Goal: Check status: Check status

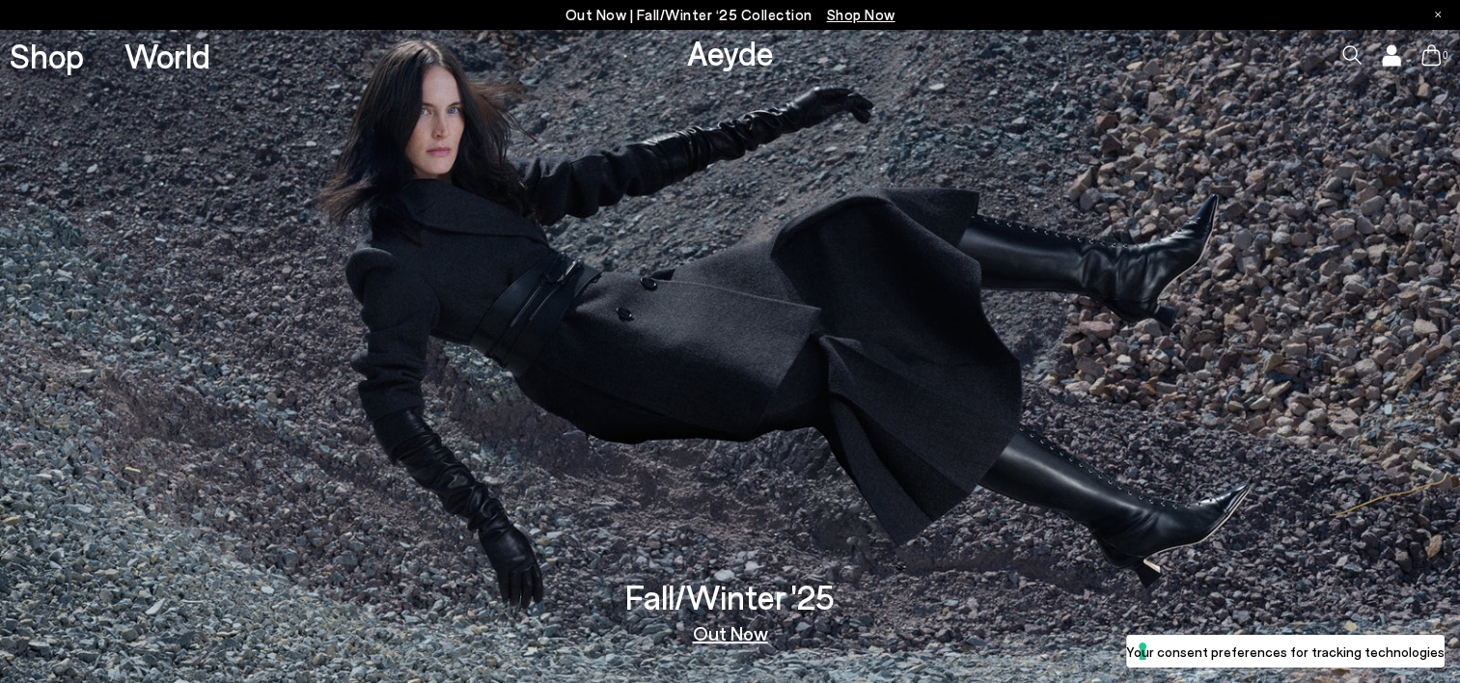
click at [1396, 54] on icon at bounding box center [1391, 55] width 19 height 22
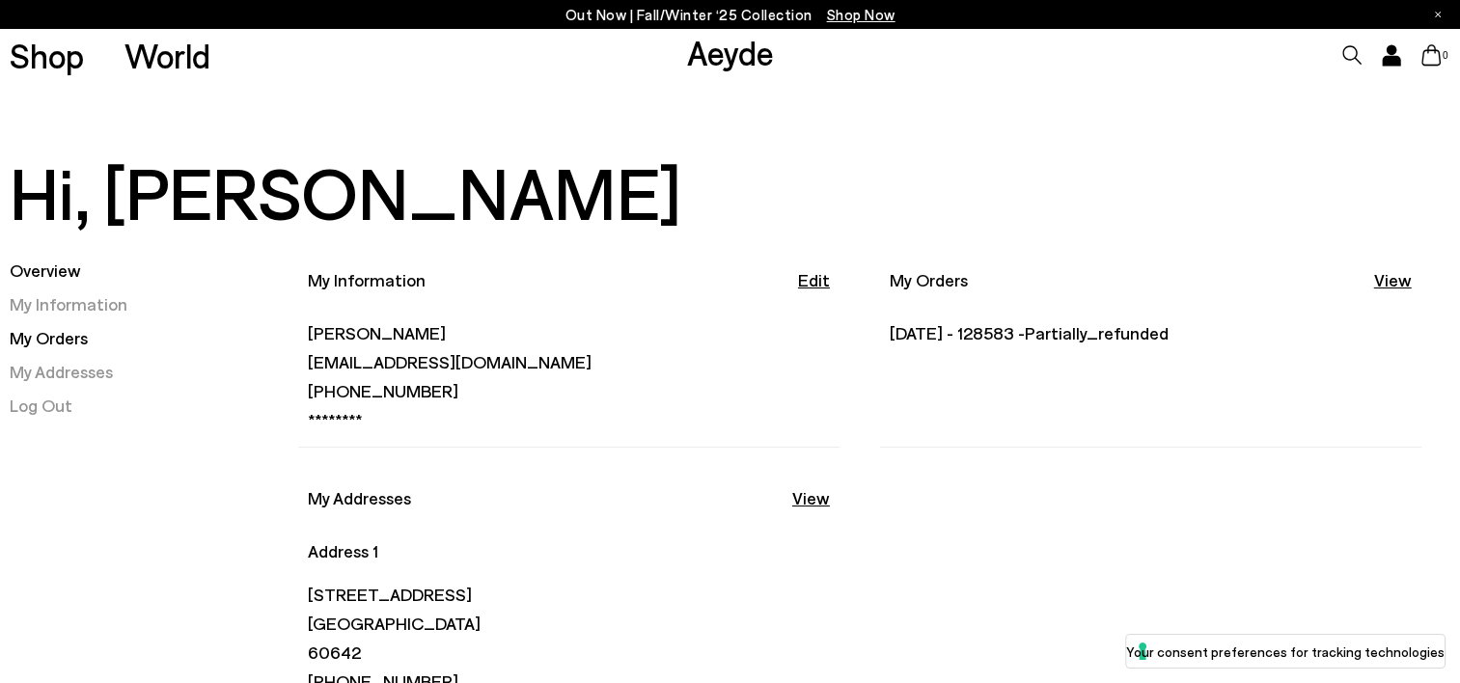
click at [69, 340] on link "My Orders" at bounding box center [49, 337] width 78 height 21
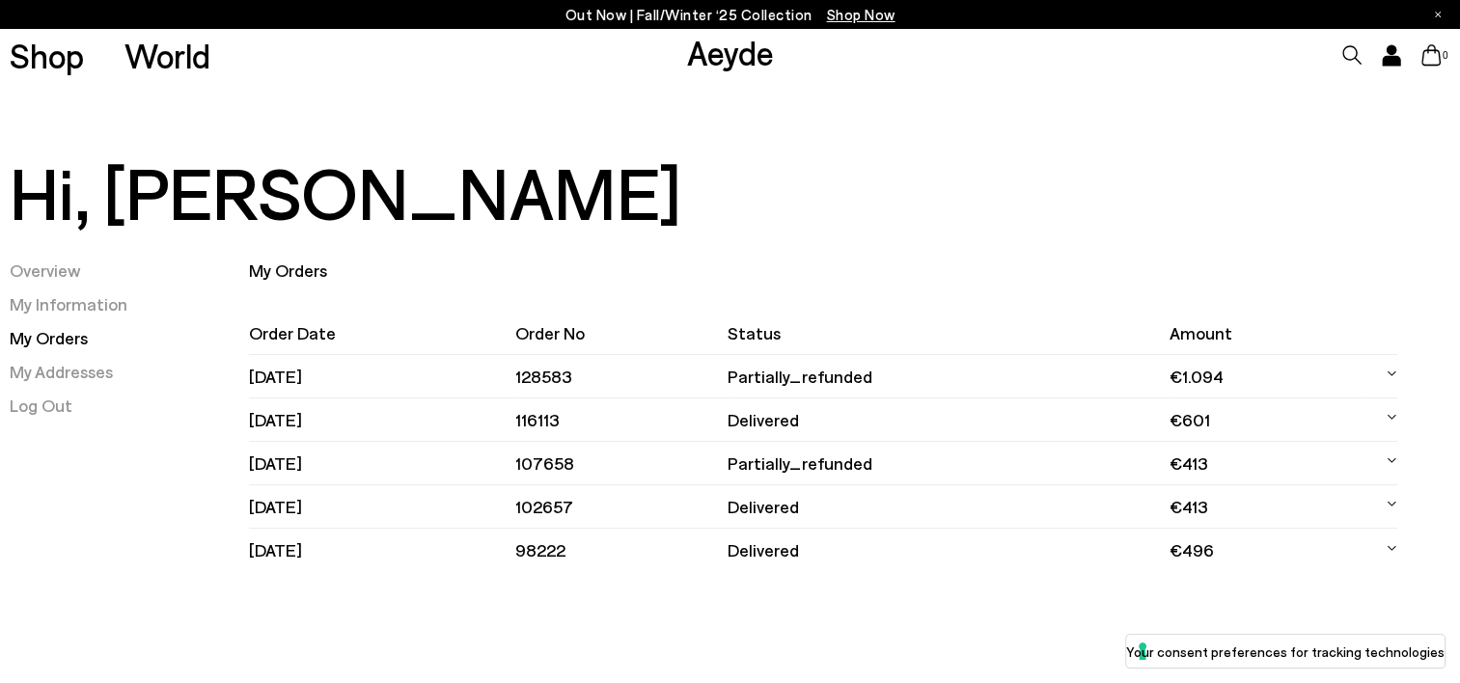
click at [794, 466] on td "partially_refunded" at bounding box center [948, 463] width 441 height 43
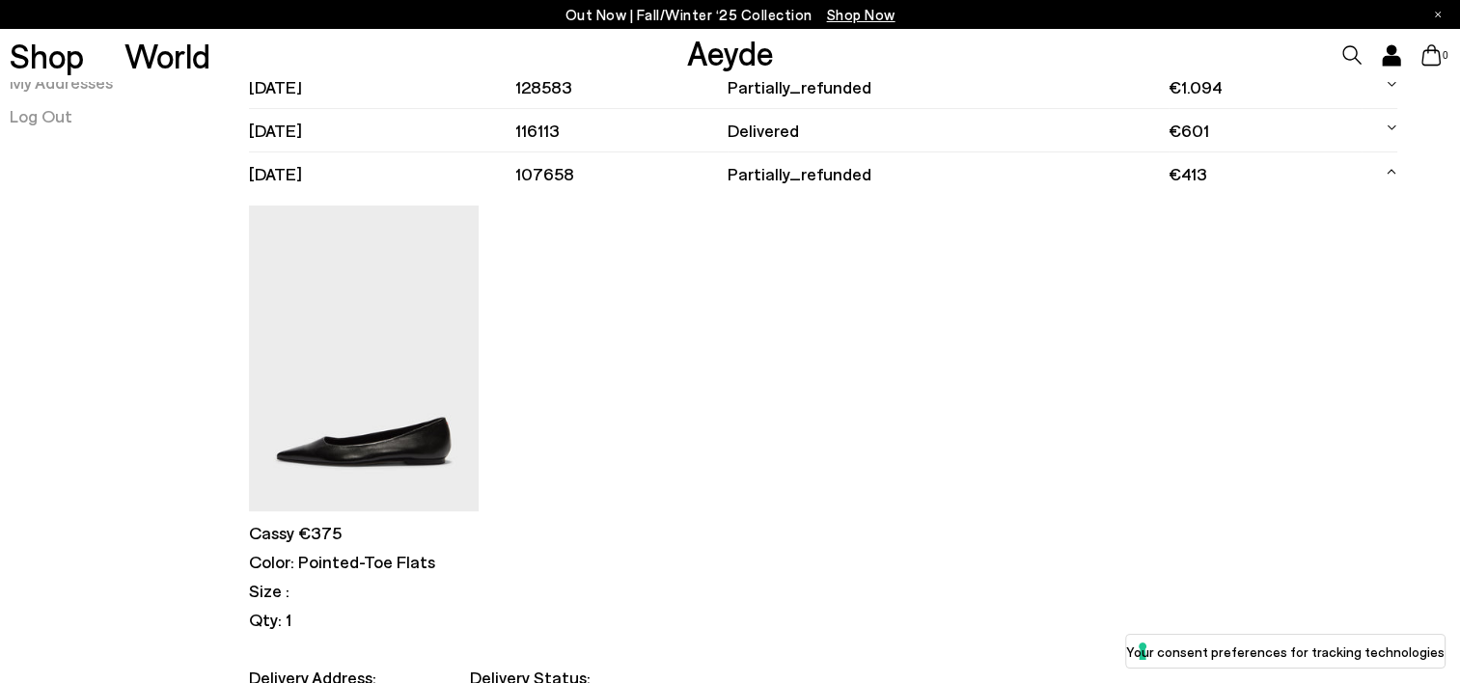
scroll to position [386, 0]
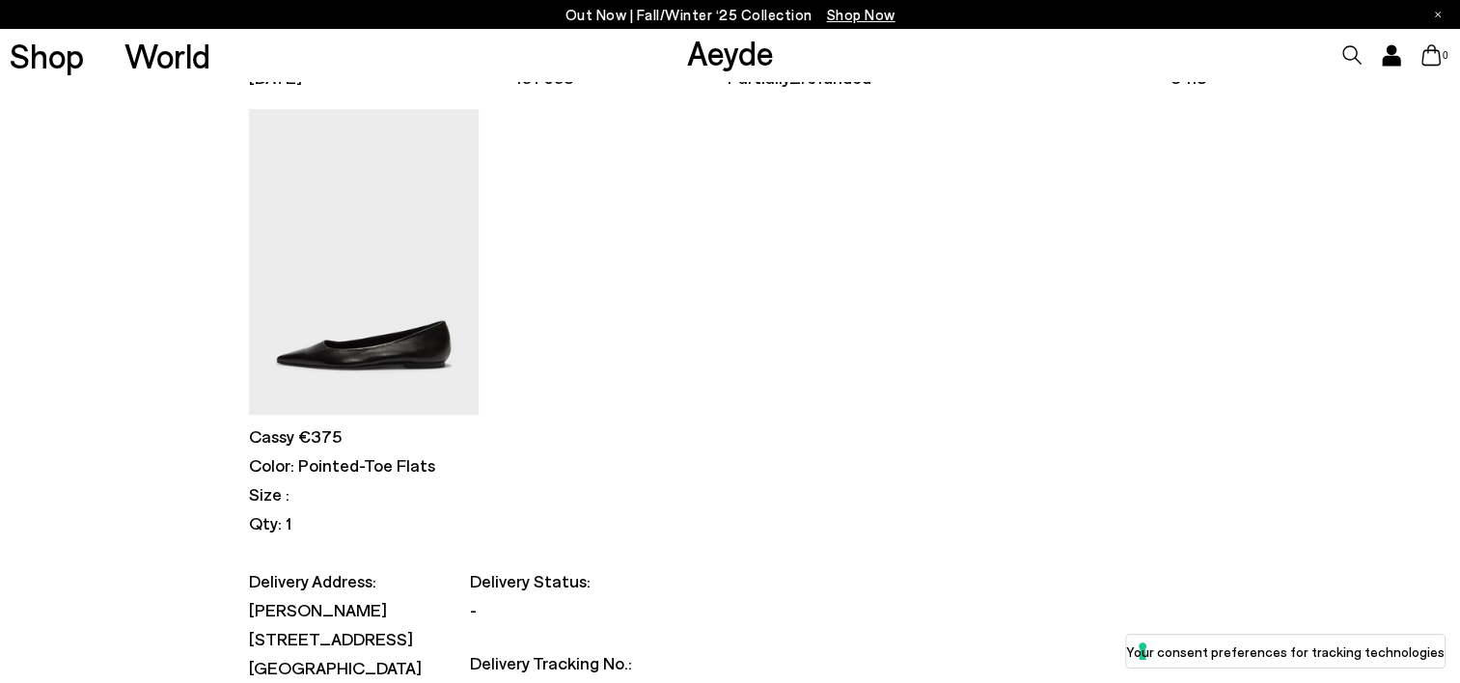
drag, startPoint x: 297, startPoint y: 464, endPoint x: 450, endPoint y: 464, distance: 152.5
click at [450, 464] on p "Color: Pointed-Toe Flats" at bounding box center [364, 466] width 230 height 24
copy p "Pointed-Toe Flats"
